Goal: Task Accomplishment & Management: Use online tool/utility

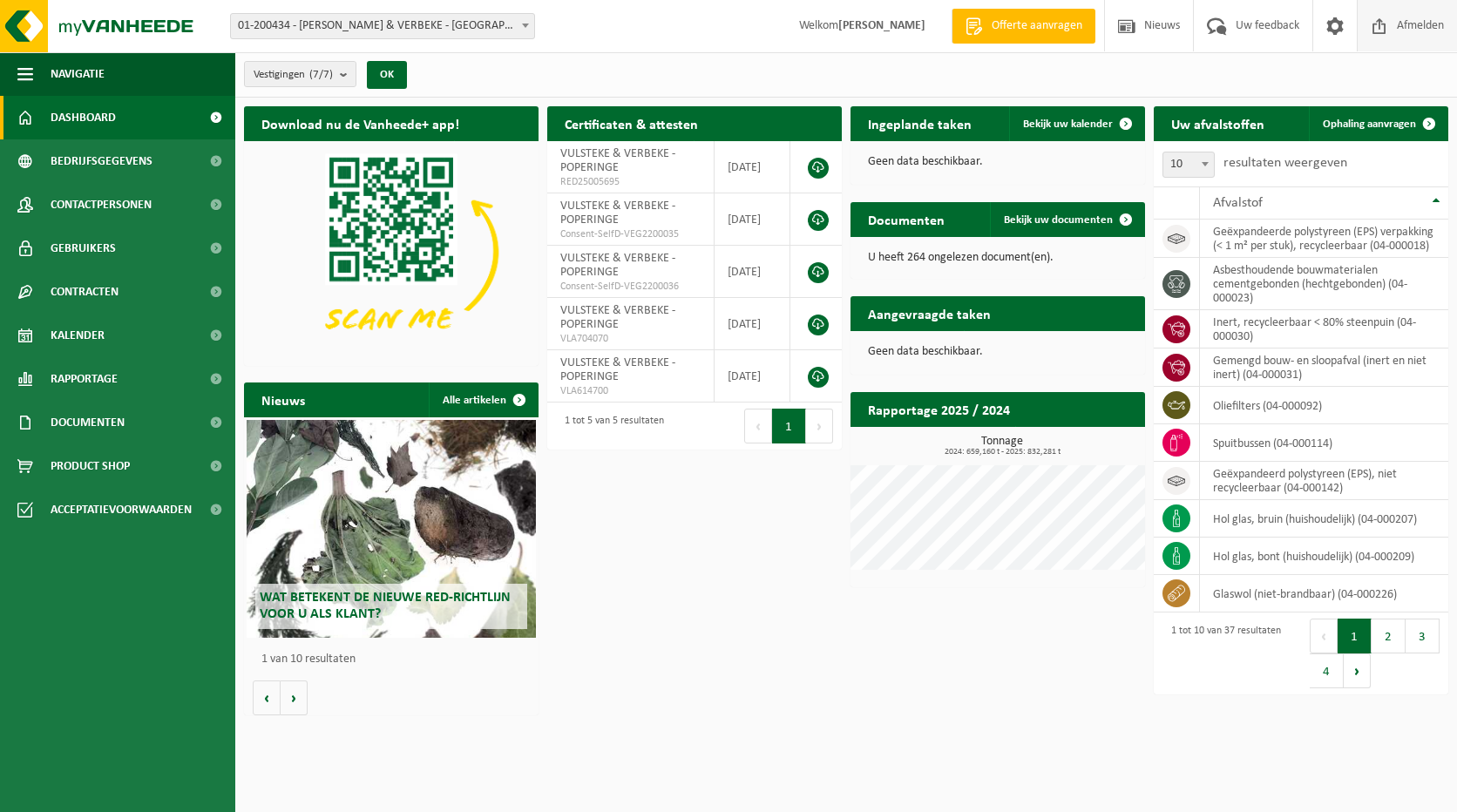
click at [1408, 17] on span "Afmelden" at bounding box center [1420, 25] width 56 height 51
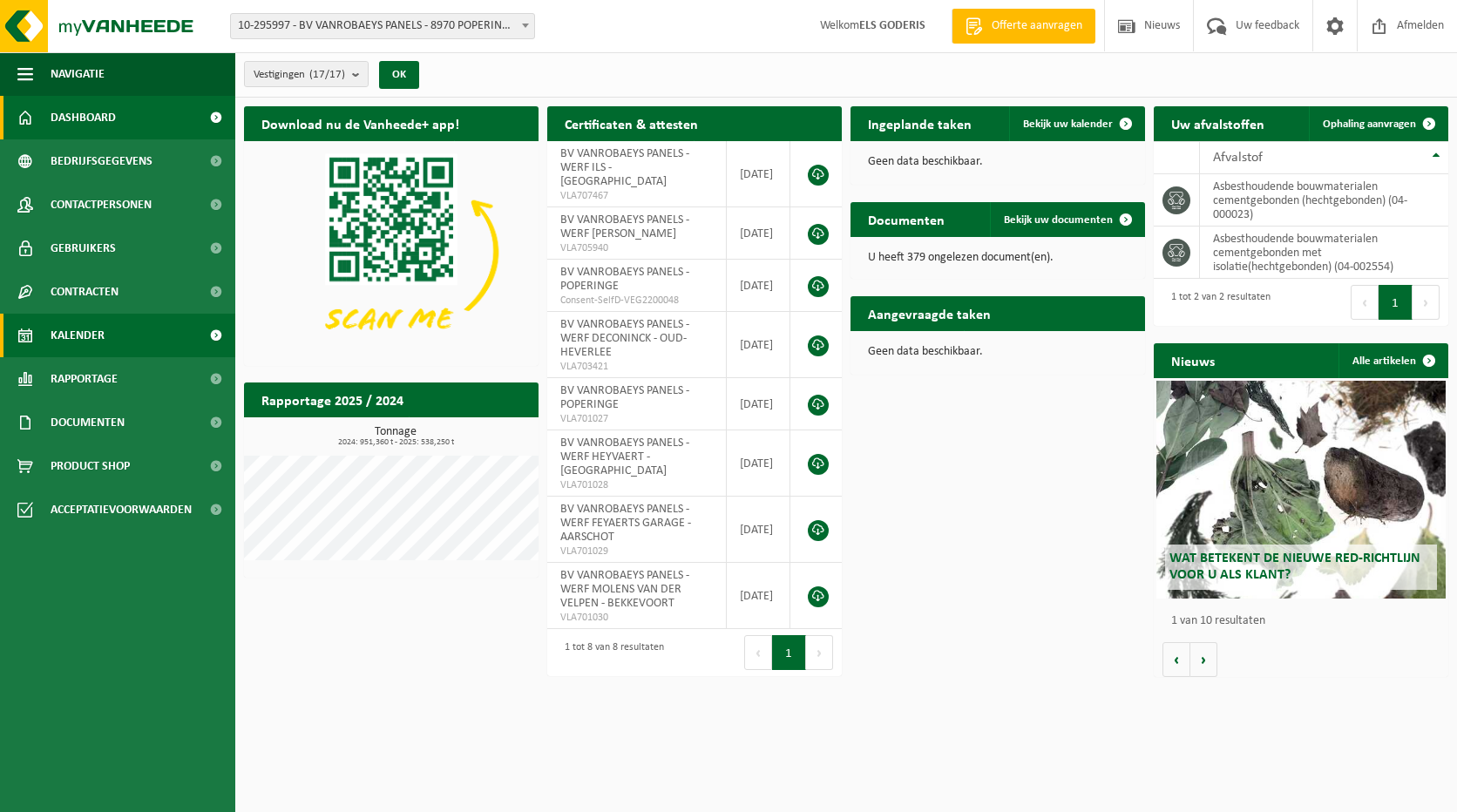
click at [94, 332] on span "Kalender" at bounding box center [77, 335] width 54 height 43
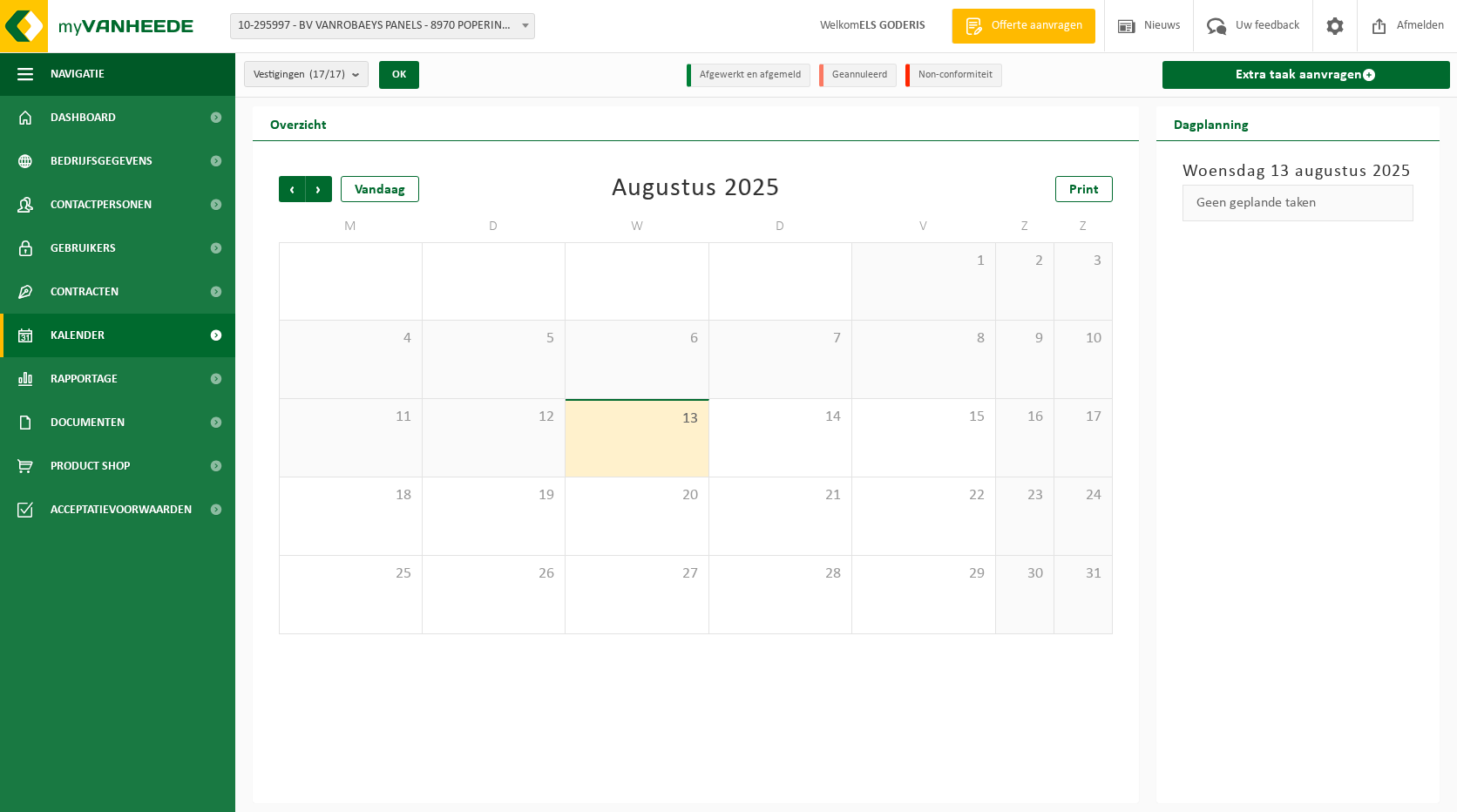
click at [672, 441] on div "13" at bounding box center [637, 439] width 143 height 76
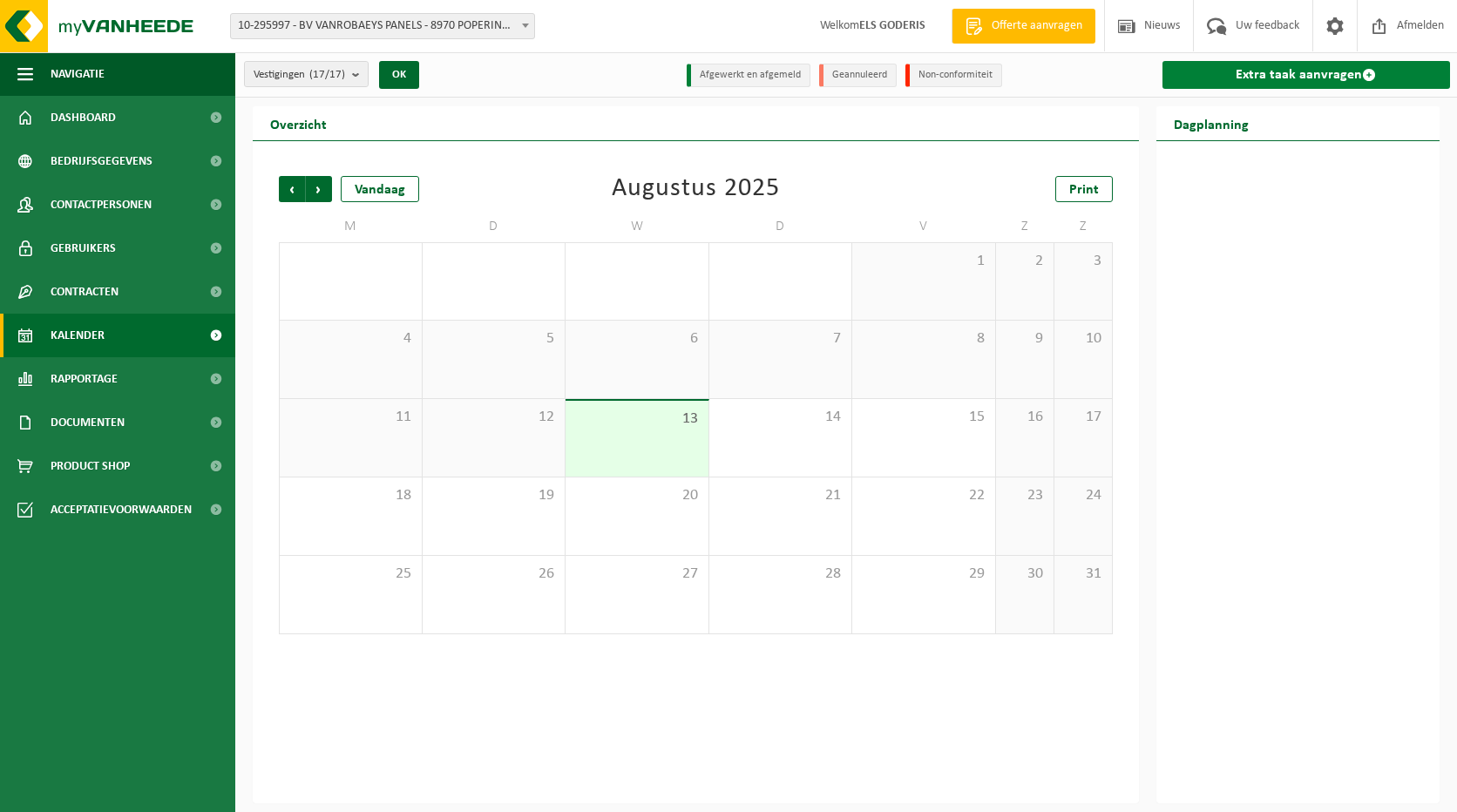
click at [1253, 84] on link "Extra taak aanvragen" at bounding box center [1307, 75] width 289 height 28
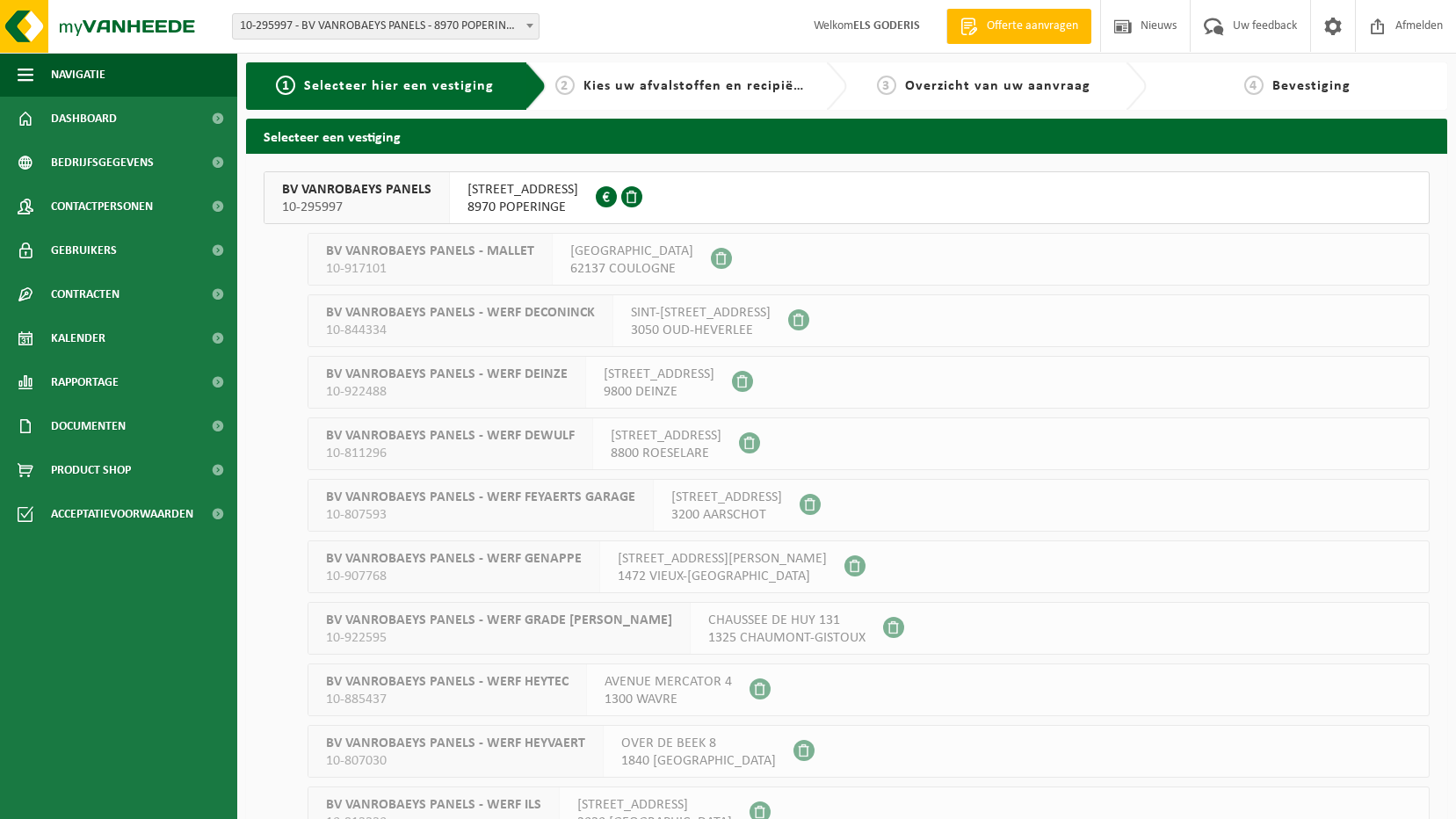
click at [535, 219] on div "[STREET_ADDRESS] 0548.704.155" at bounding box center [522, 198] width 146 height 51
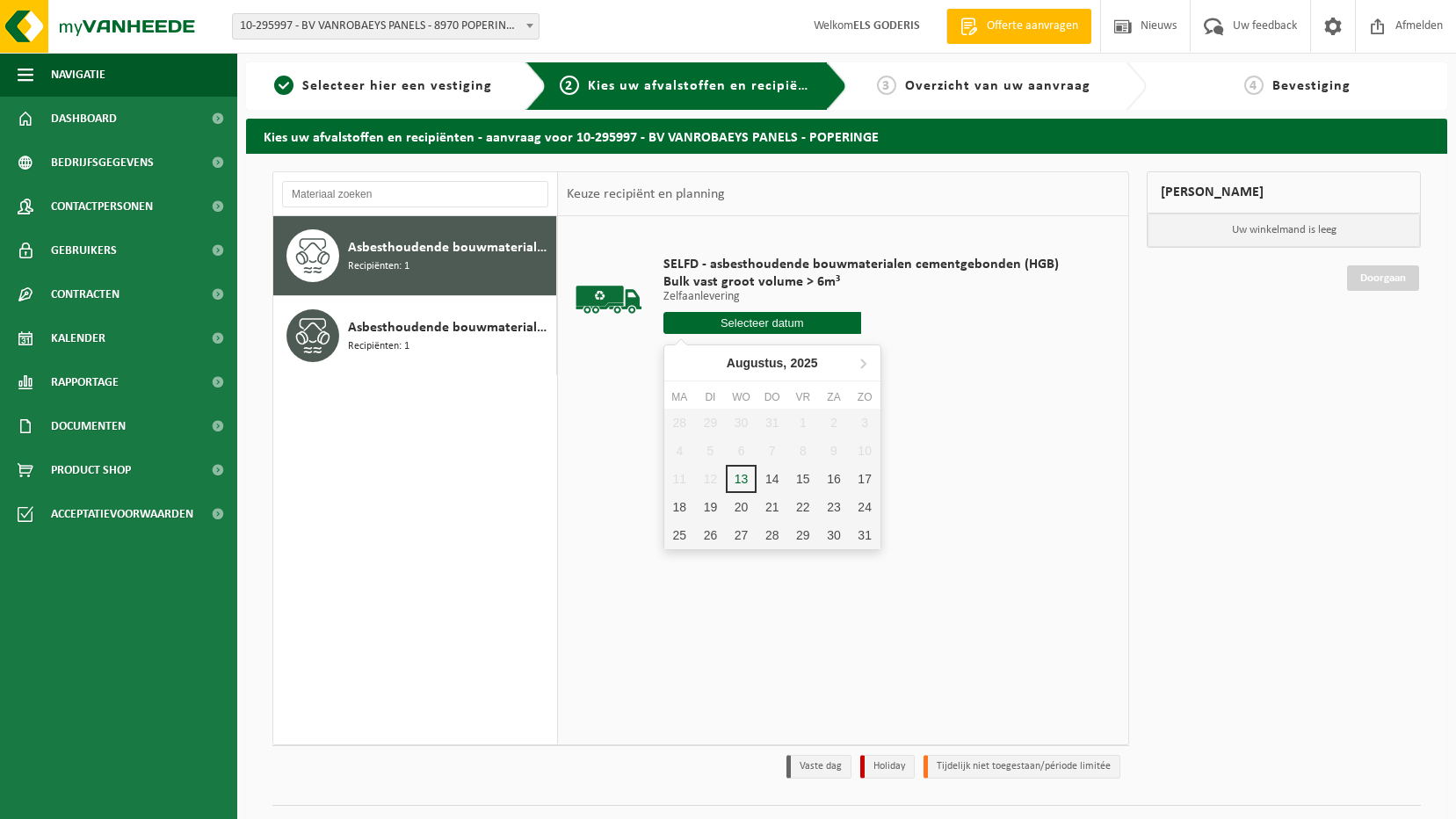
click at [785, 328] on input "text" at bounding box center [762, 323] width 198 height 22
click at [742, 474] on div "13" at bounding box center [741, 479] width 31 height 28
type input "Van 2025-08-13"
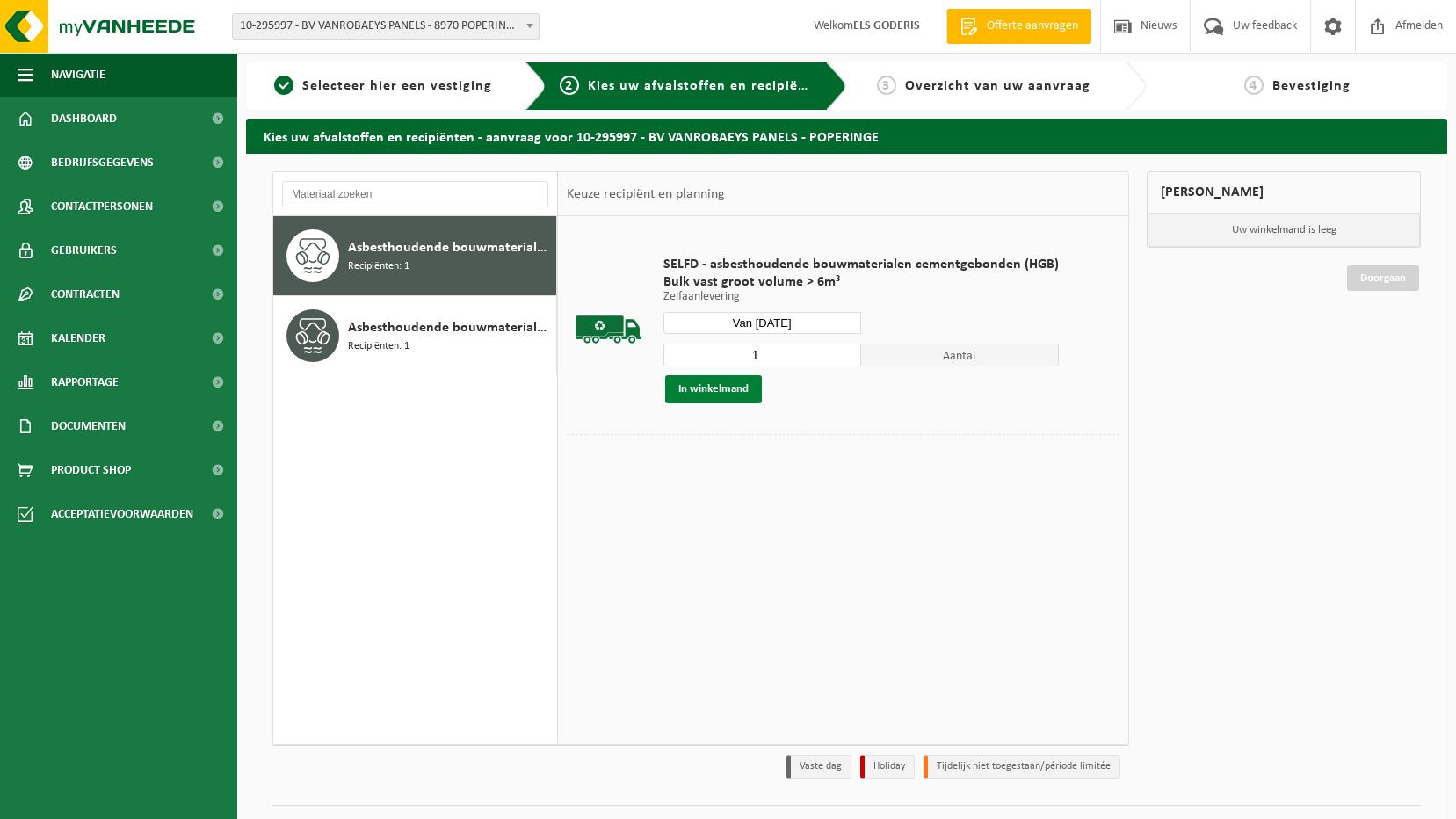
click at [736, 388] on button "In winkelmand" at bounding box center [713, 389] width 97 height 28
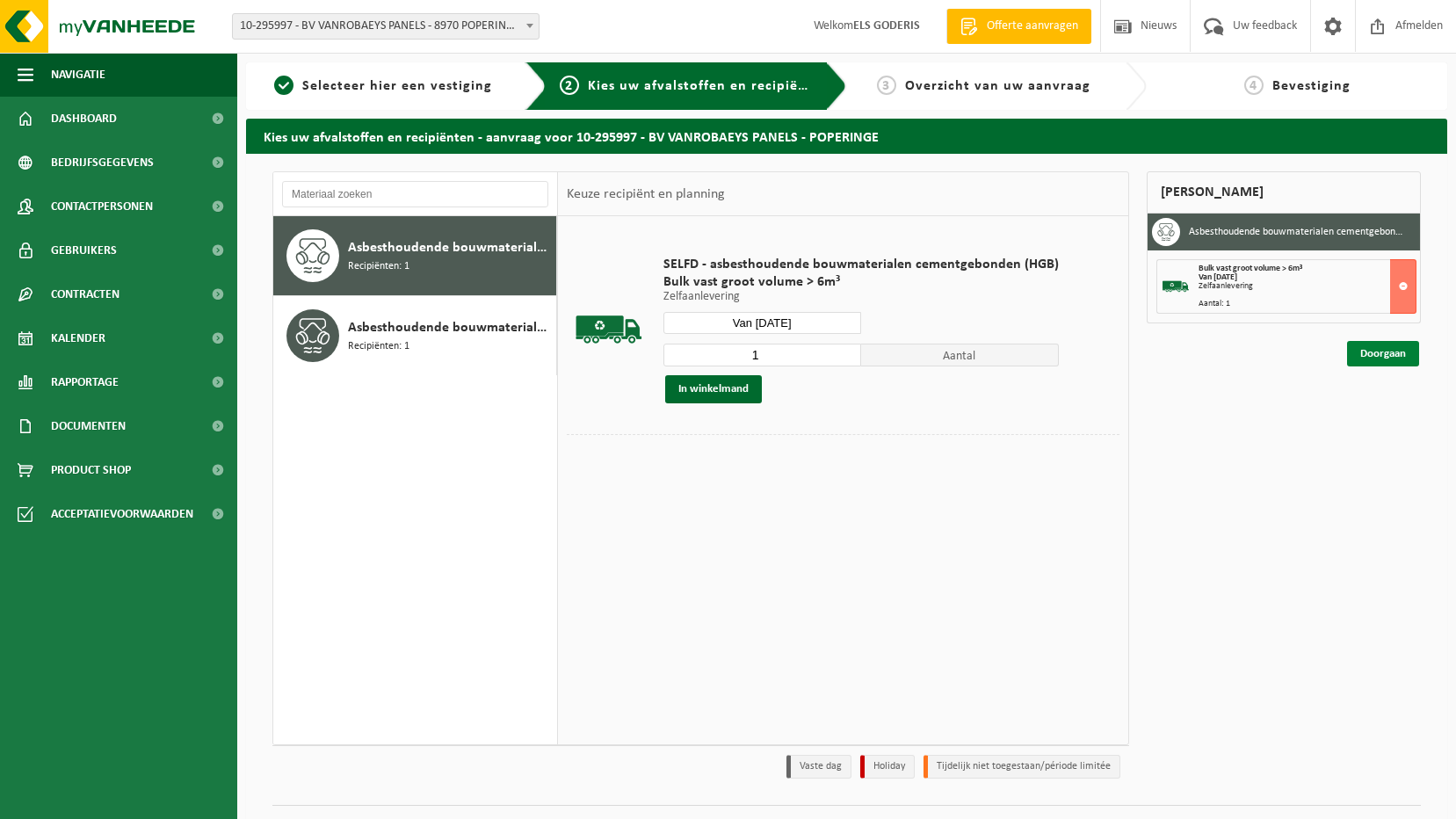
click at [1375, 353] on link "Doorgaan" at bounding box center [1382, 354] width 72 height 25
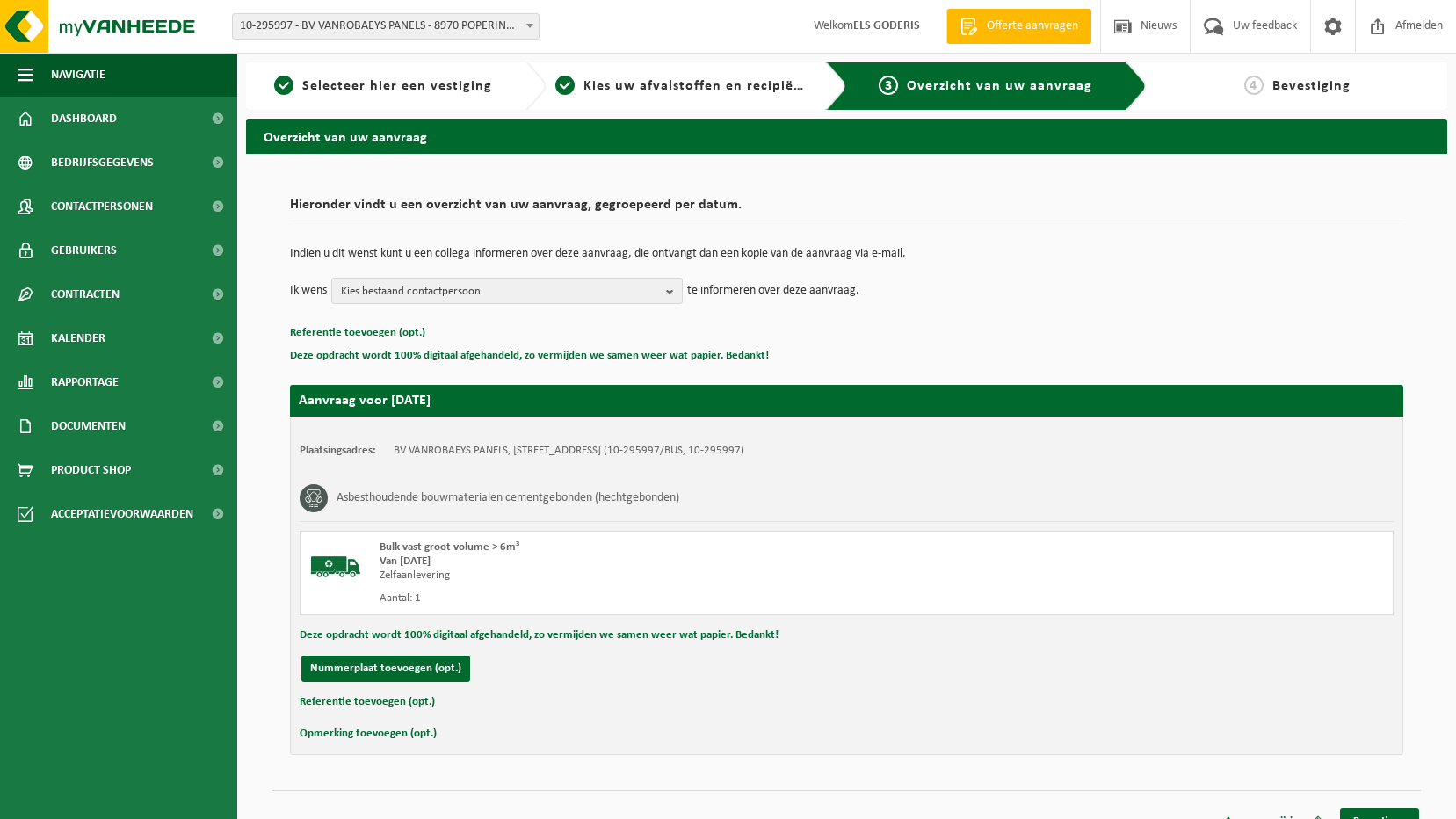
click at [393, 706] on button "Referentie toevoegen (opt.)" at bounding box center [366, 702] width 135 height 23
click at [432, 704] on input "text" at bounding box center [880, 704] width 990 height 26
type input "Dugardeyn Kortemark"
click at [463, 738] on div "Opmerking toevoegen (opt.)" at bounding box center [846, 736] width 1093 height 23
click at [452, 756] on div "Plaatsingsadres: BV VANROBAEYS PANELS, 8970 POPERINGE, BENELUXLAAN 12 (10-29599…" at bounding box center [847, 587] width 1113 height 342
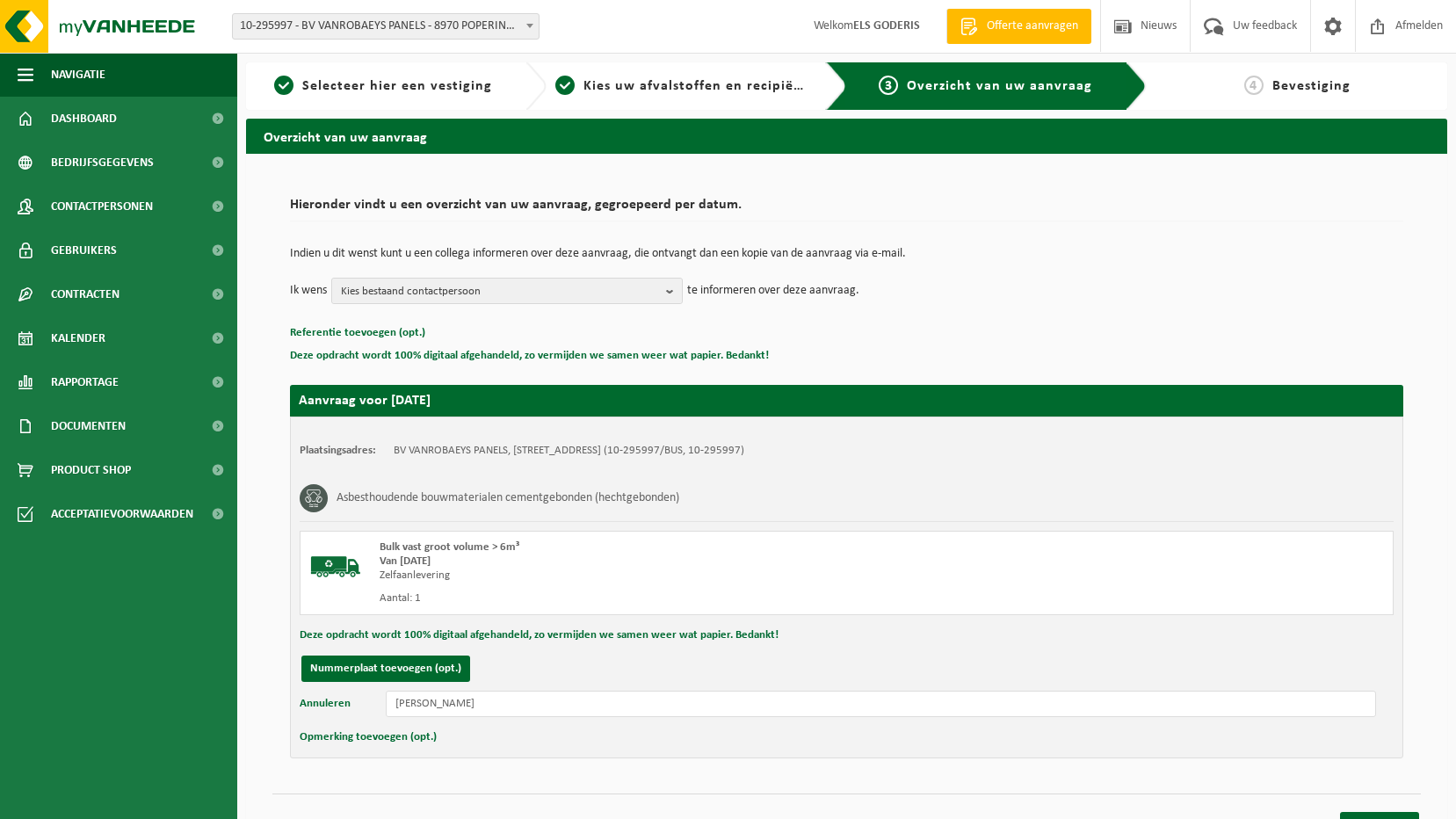
click at [440, 733] on div "Opmerking toevoegen (opt.)" at bounding box center [846, 736] width 1093 height 23
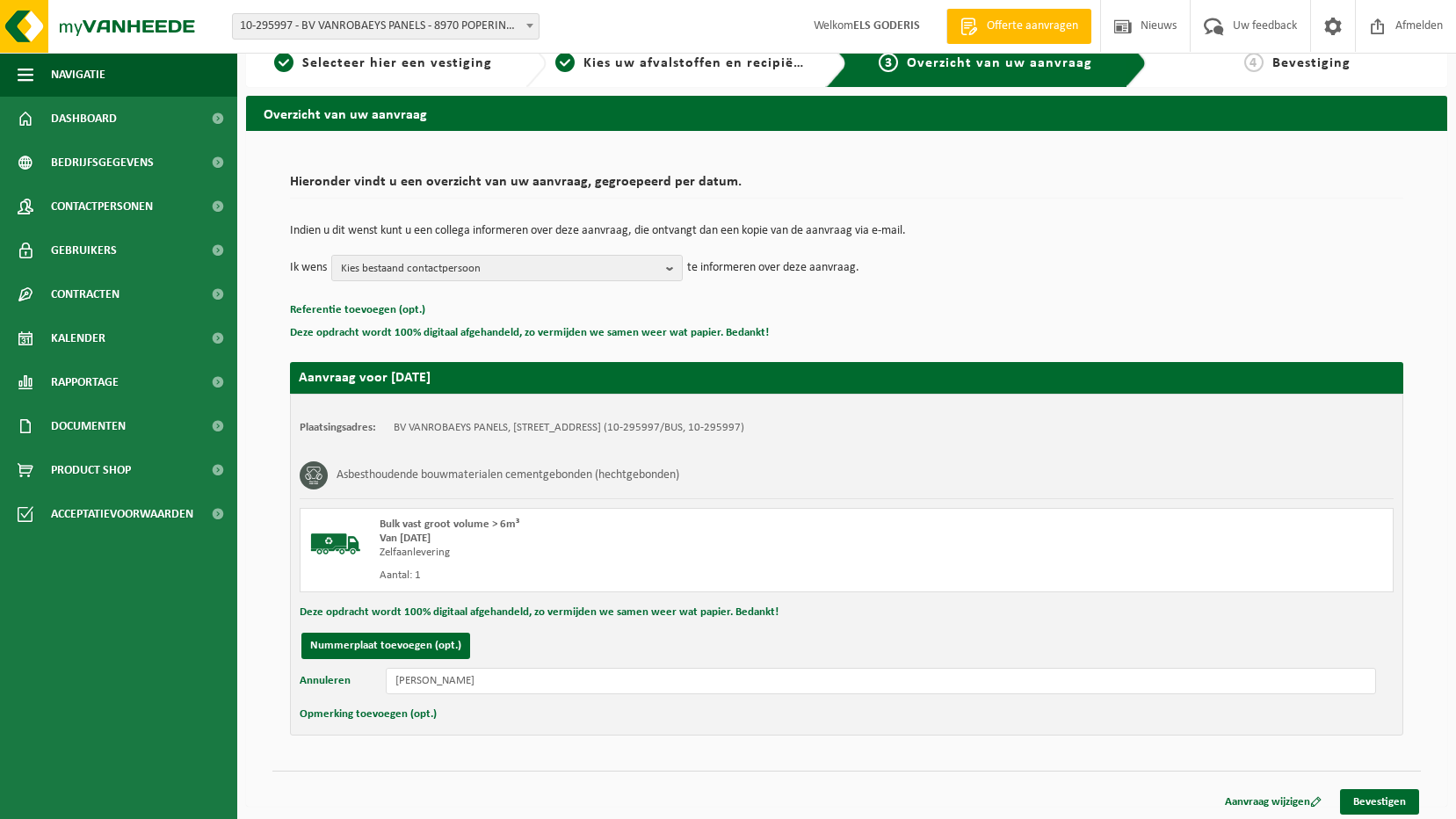
scroll to position [28, 0]
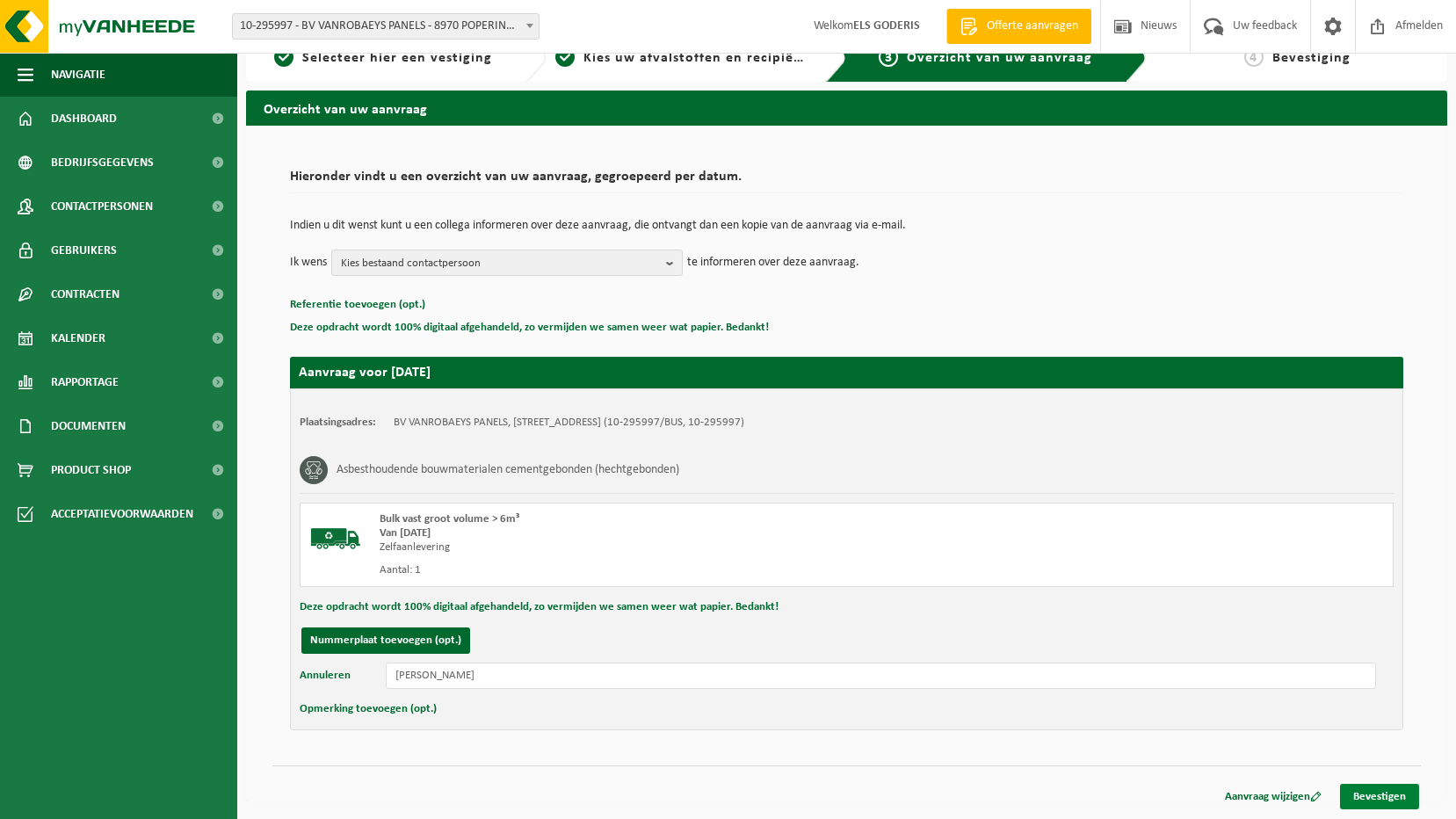
click at [1376, 791] on link "Bevestigen" at bounding box center [1379, 796] width 79 height 25
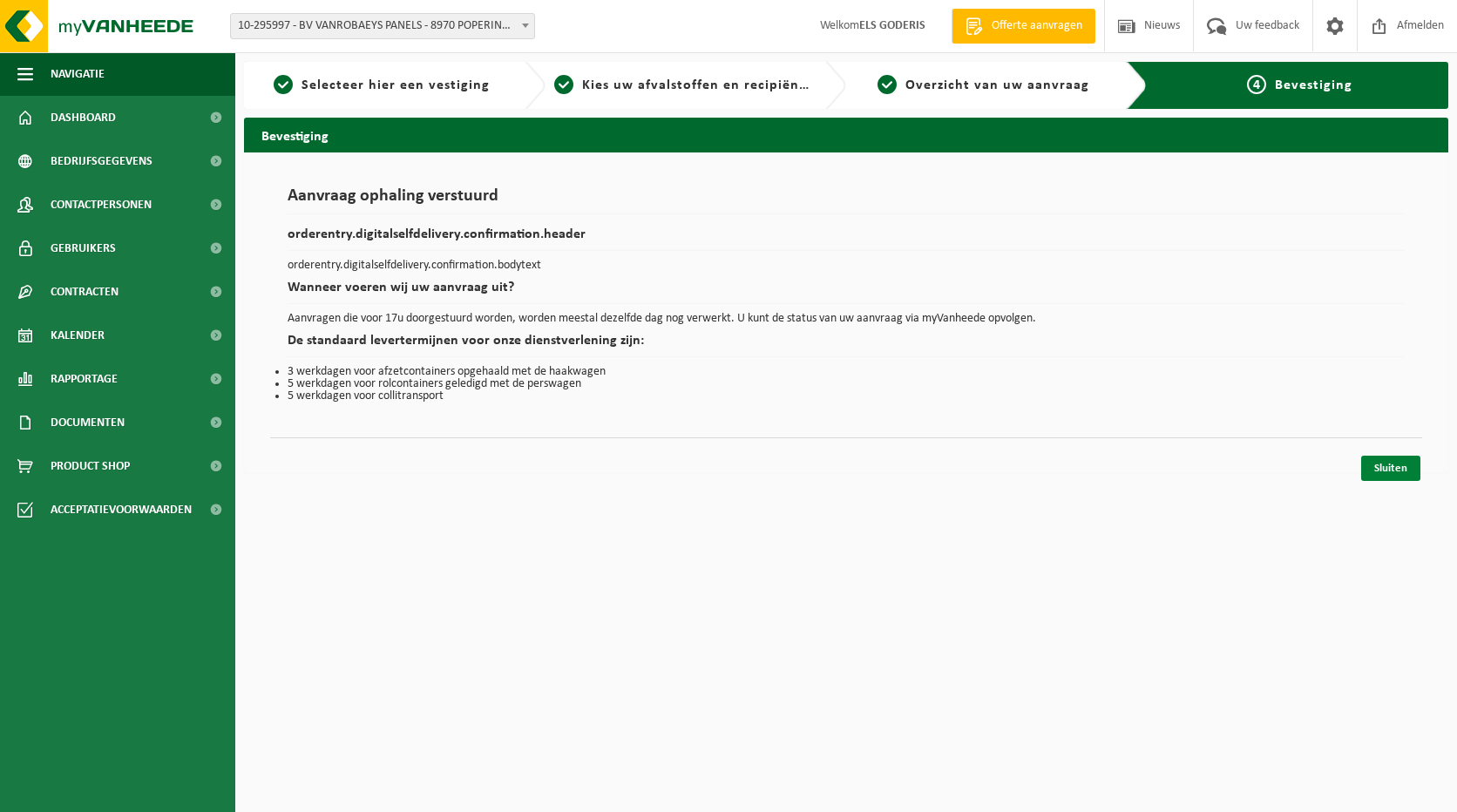
click at [1388, 467] on link "Sluiten" at bounding box center [1391, 468] width 59 height 25
